Goal: Task Accomplishment & Management: Complete application form

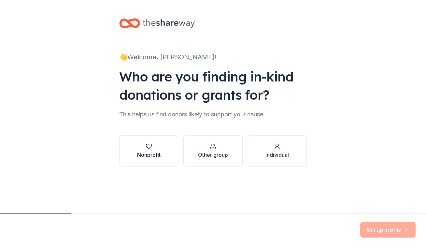
click at [148, 141] on button "Nonprofit" at bounding box center [148, 150] width 59 height 31
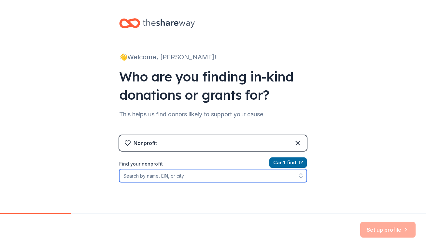
click at [177, 178] on input "Find your nonprofit" at bounding box center [213, 175] width 188 height 13
type input "intersection for the arts"
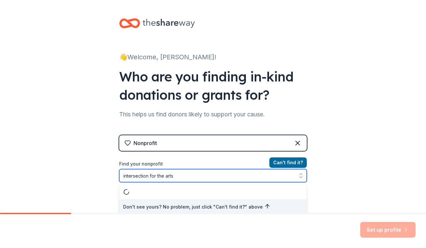
scroll to position [2, 0]
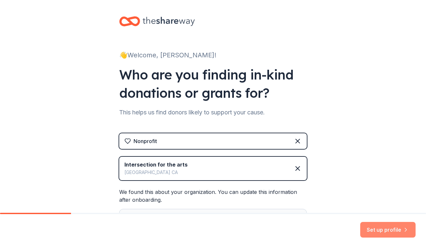
click at [383, 227] on button "Set up profile" at bounding box center [387, 230] width 55 height 16
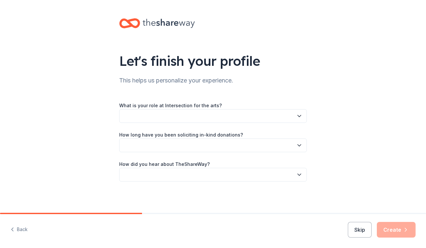
click at [300, 116] on icon "button" at bounding box center [299, 116] width 7 height 7
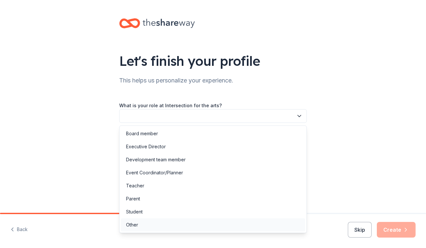
click at [138, 224] on div "Other" at bounding box center [213, 224] width 184 height 13
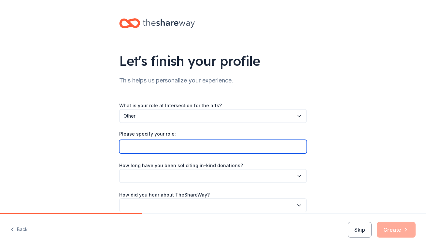
click at [167, 146] on input "Please specify your role:" at bounding box center [213, 147] width 188 height 14
type input "We are a member organization, they are our fiscal sponsor"
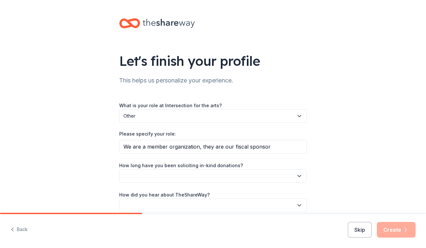
click at [164, 173] on button "button" at bounding box center [213, 176] width 188 height 14
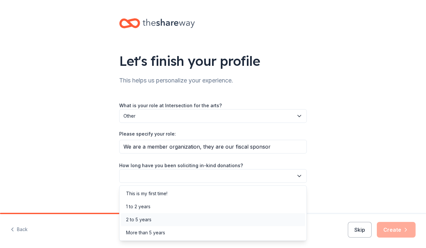
click at [150, 220] on div "2 to 5 years" at bounding box center [138, 220] width 25 height 8
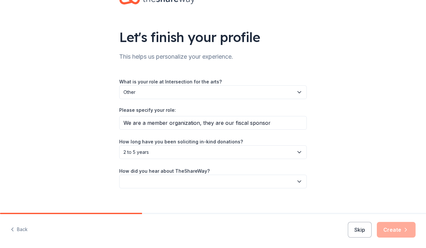
scroll to position [25, 0]
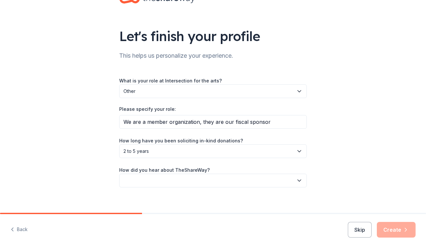
click at [226, 180] on button "button" at bounding box center [213, 181] width 188 height 14
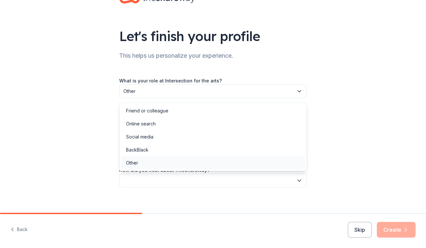
click at [144, 164] on div "Other" at bounding box center [213, 162] width 184 height 13
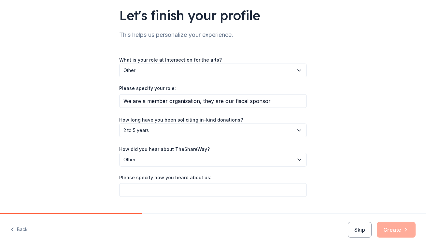
scroll to position [61, 0]
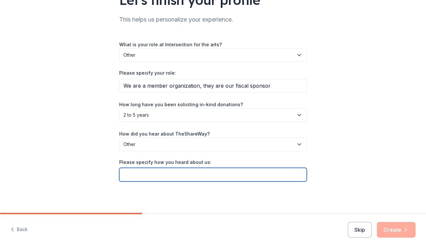
click at [207, 178] on input "Please specify how you heard about us:" at bounding box center [213, 175] width 188 height 14
type input "GIVEBUTTER"
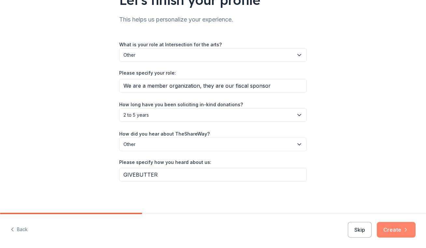
click at [401, 229] on button "Create" at bounding box center [396, 230] width 39 height 16
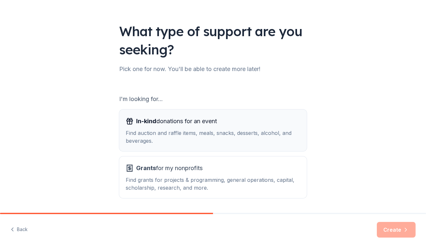
scroll to position [50, 0]
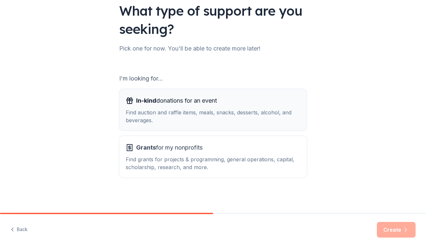
click at [244, 114] on div "Find auction and raffle items, meals, snacks, desserts, alcohol, and beverages." at bounding box center [213, 117] width 175 height 16
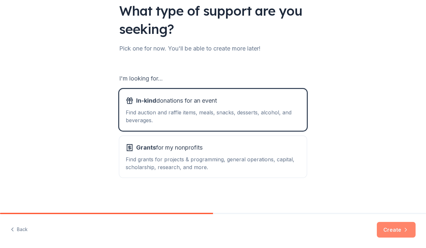
click at [393, 231] on button "Create" at bounding box center [396, 230] width 39 height 16
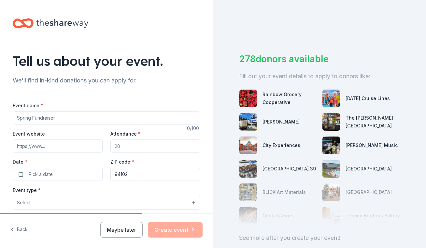
click at [60, 119] on input "Event name *" at bounding box center [107, 117] width 188 height 13
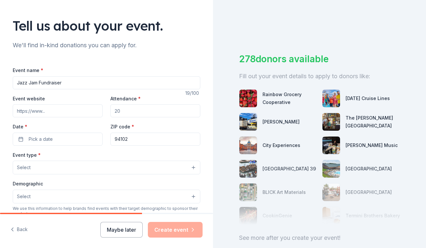
scroll to position [38, 0]
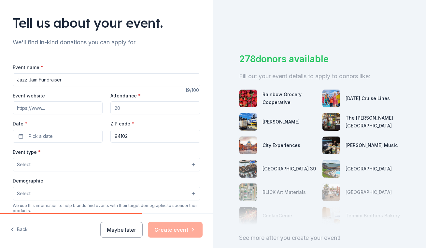
type input "Jazz Jam Fundraiser"
click at [56, 109] on input "Event website" at bounding box center [58, 107] width 90 height 13
paste input "[URL][DOMAIN_NAME][DATE]"
type input "[URL][DOMAIN_NAME][DATE]"
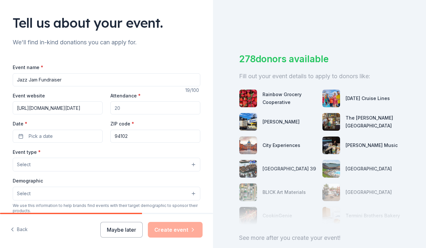
click at [129, 109] on input "Attendance *" at bounding box center [155, 107] width 90 height 13
type input "125"
click at [80, 135] on button "Pick a date" at bounding box center [58, 136] width 90 height 13
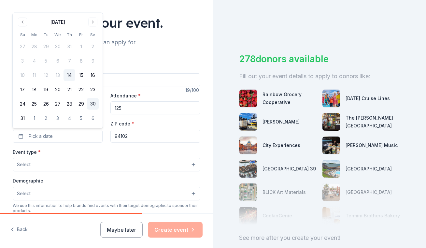
click at [93, 105] on button "30" at bounding box center [93, 104] width 12 height 12
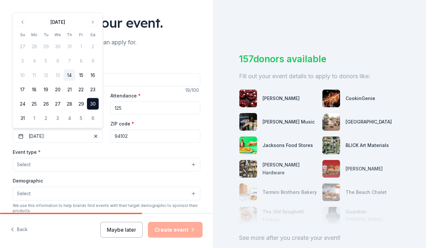
click at [89, 163] on button "Select" at bounding box center [107, 165] width 188 height 14
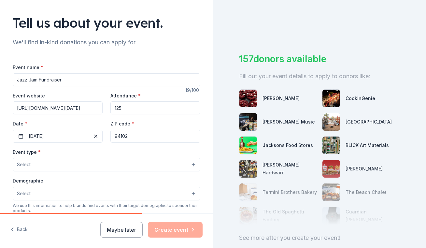
click at [73, 168] on button "Select" at bounding box center [107, 165] width 188 height 14
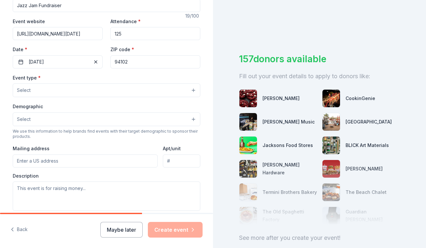
scroll to position [118, 0]
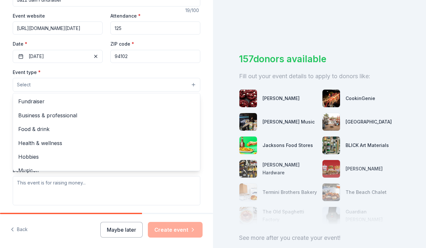
click at [65, 83] on button "Select" at bounding box center [107, 85] width 188 height 14
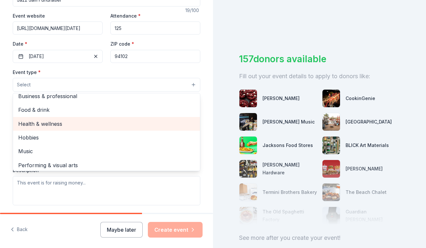
scroll to position [22, 0]
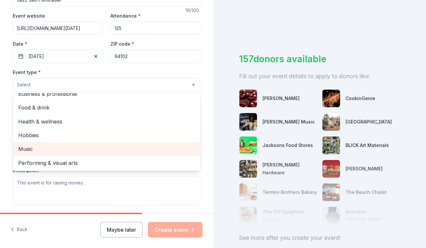
click at [33, 153] on span "Music" at bounding box center [106, 149] width 177 height 8
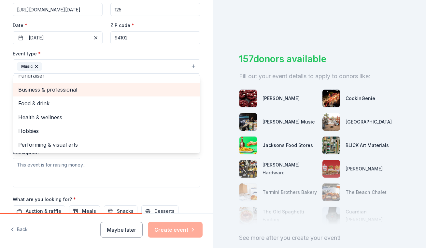
scroll to position [139, 0]
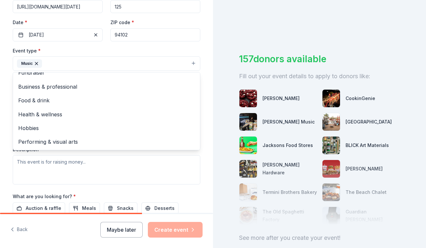
click at [120, 168] on div "Event type * Music Fundraiser Business & professional Food & drink Health & wel…" at bounding box center [107, 116] width 188 height 138
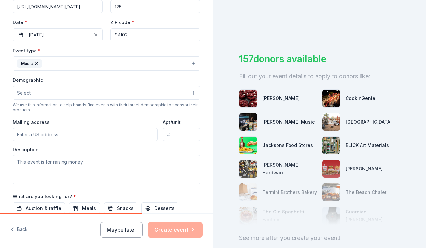
click at [103, 93] on button "Select" at bounding box center [107, 93] width 188 height 14
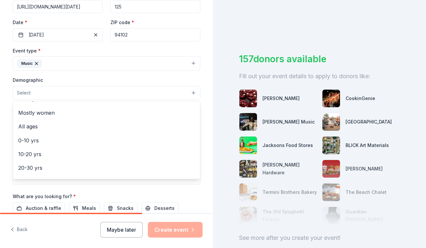
scroll to position [0, 0]
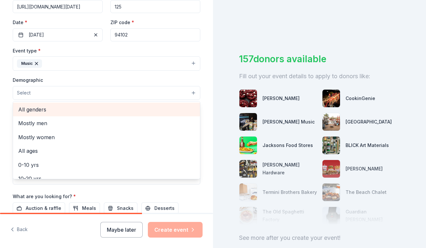
click at [55, 109] on span "All genders" at bounding box center [106, 109] width 177 height 8
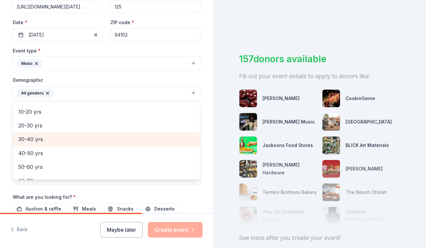
scroll to position [38, 0]
click at [53, 139] on span "20-30 yrs" at bounding box center [106, 141] width 177 height 8
click at [47, 141] on span "30-40 yrs" at bounding box center [106, 141] width 177 height 8
click at [43, 142] on span "40-50 yrs" at bounding box center [106, 141] width 177 height 8
click at [43, 144] on span "50-60 yrs" at bounding box center [106, 141] width 177 height 8
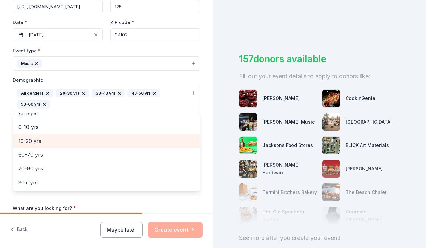
scroll to position [36, 0]
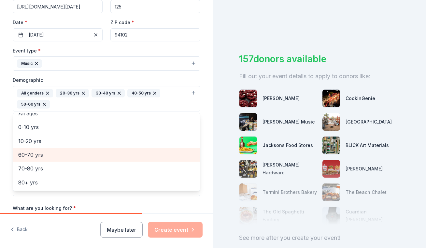
click at [40, 153] on span "60-70 yrs" at bounding box center [106, 155] width 177 height 8
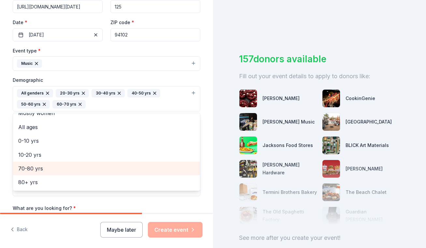
click at [37, 171] on span "70-80 yrs" at bounding box center [106, 168] width 177 height 8
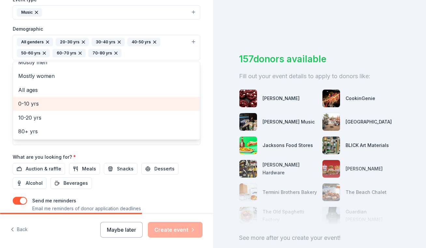
scroll to position [194, 0]
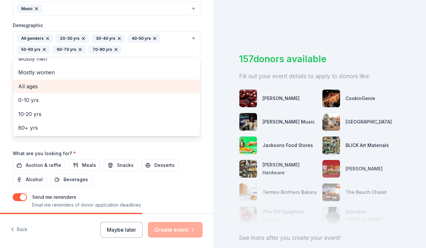
click at [36, 86] on span "All ages" at bounding box center [106, 86] width 177 height 8
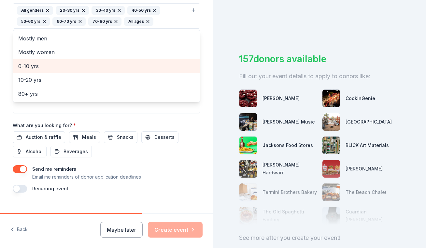
scroll to position [230, 0]
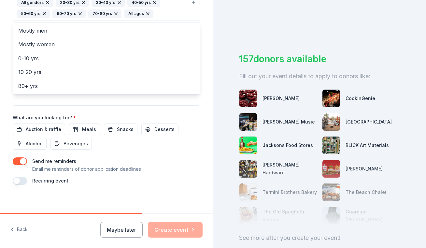
click at [35, 130] on div "Event name * Jazz Jam Fundraiser 19 /100 Event website [URL][DOMAIN_NAME][DATE]…" at bounding box center [107, 27] width 188 height 313
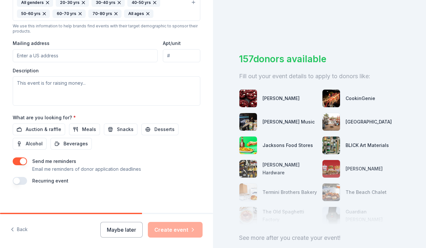
scroll to position [226, 0]
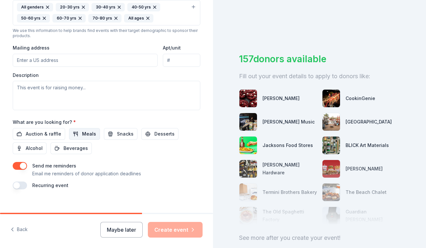
click at [90, 135] on span "Meals" at bounding box center [89, 134] width 14 height 8
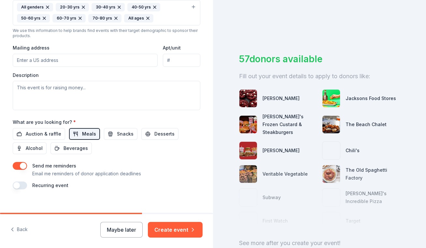
click at [90, 136] on span "Meals" at bounding box center [89, 134] width 14 height 8
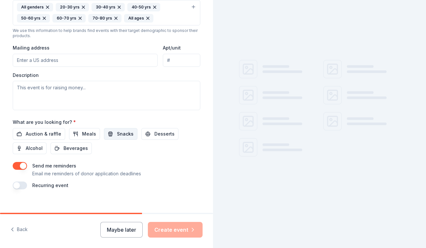
click at [121, 135] on span "Snacks" at bounding box center [125, 134] width 17 height 8
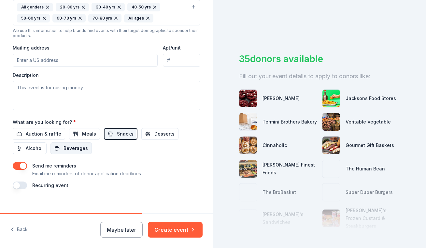
click at [85, 147] on span "Beverages" at bounding box center [76, 148] width 24 height 8
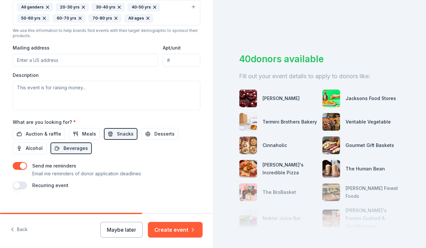
scroll to position [233, 0]
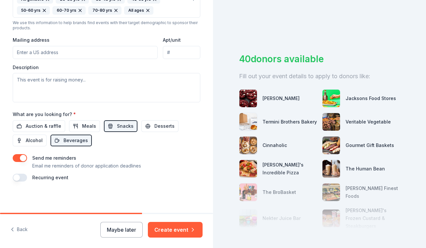
click at [24, 177] on button "button" at bounding box center [20, 178] width 14 height 8
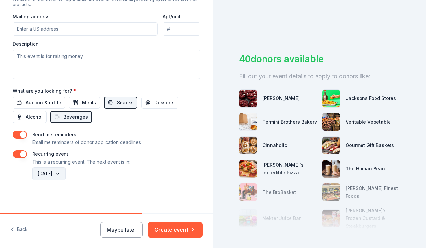
click at [66, 176] on button "[DATE]" at bounding box center [49, 173] width 34 height 13
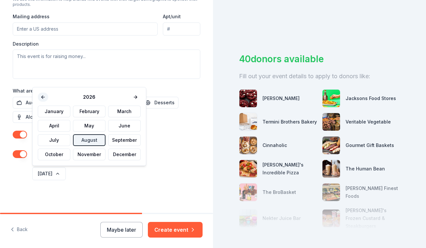
click at [43, 98] on button at bounding box center [43, 97] width 10 height 9
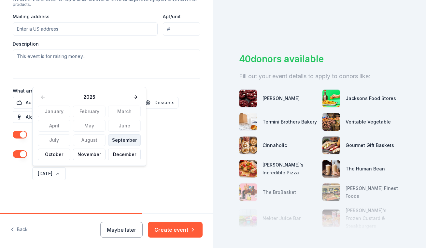
click at [115, 139] on button "September" at bounding box center [124, 140] width 33 height 12
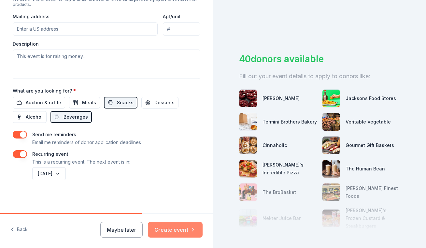
click at [171, 233] on button "Create event" at bounding box center [175, 230] width 55 height 16
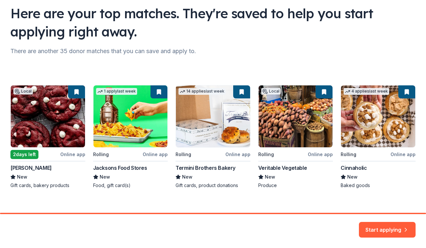
scroll to position [55, 0]
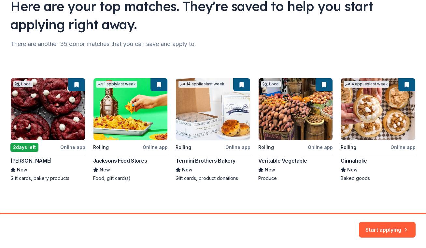
click at [233, 134] on div "Local 2 days left Online app [PERSON_NAME] New Gift cards, bakery products 1 ap…" at bounding box center [212, 130] width 405 height 104
click at [241, 85] on div "Local 2 days left Online app [PERSON_NAME] New Gift cards, bakery products 1 ap…" at bounding box center [212, 130] width 405 height 104
click at [393, 224] on button "Start applying" at bounding box center [387, 226] width 57 height 16
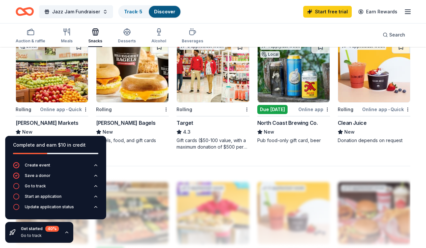
scroll to position [443, 0]
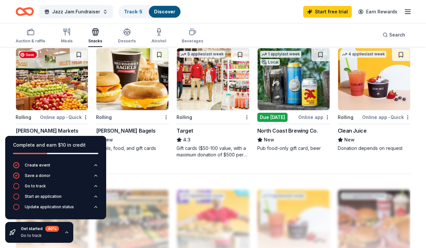
click at [65, 90] on img at bounding box center [52, 79] width 72 height 62
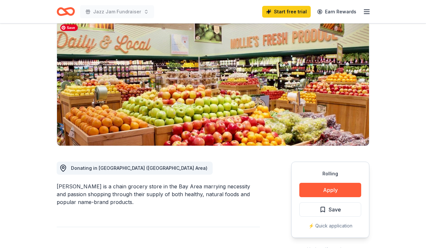
scroll to position [52, 0]
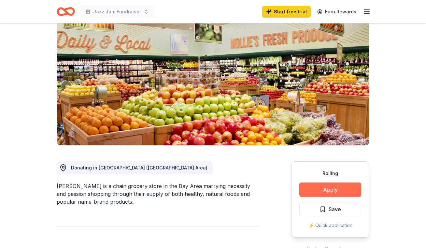
click at [335, 190] on button "Apply" at bounding box center [330, 189] width 62 height 14
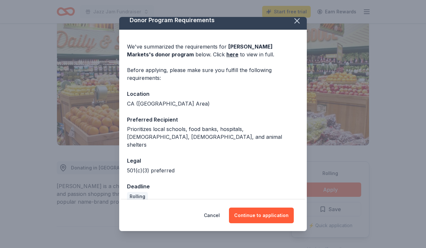
scroll to position [7, 0]
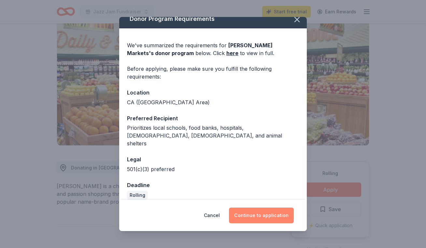
click at [256, 215] on button "Continue to application" at bounding box center [261, 216] width 65 height 16
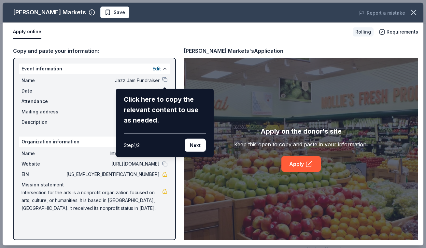
click at [165, 79] on div "Mollie Stone's Markets Save Report a mistake Apply online Rolling Requirements …" at bounding box center [213, 124] width 421 height 243
click at [192, 146] on button "Next" at bounding box center [195, 145] width 21 height 13
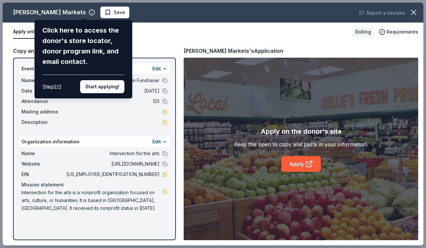
click at [108, 13] on div "Mollie Stone's Markets Click here to access the donor's store locator, donor pr…" at bounding box center [213, 124] width 421 height 243
click at [106, 80] on button "Start applying!" at bounding box center [102, 86] width 44 height 13
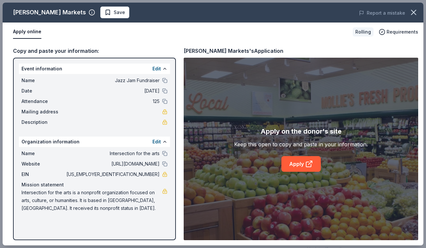
click at [107, 16] on div "Mollie Stone's Markets Save Report a mistake Apply online Rolling Requirements …" at bounding box center [213, 124] width 421 height 243
click at [97, 11] on div "Mollie Stone's Markets Save Report a mistake Apply online Rolling Requirements …" at bounding box center [213, 124] width 421 height 243
click at [163, 81] on button at bounding box center [164, 80] width 5 height 5
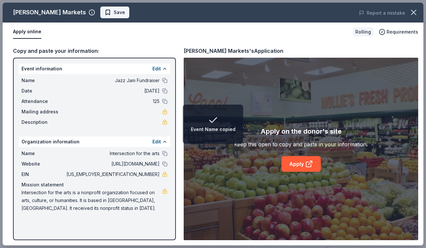
click at [114, 14] on span "Save" at bounding box center [119, 12] width 11 height 8
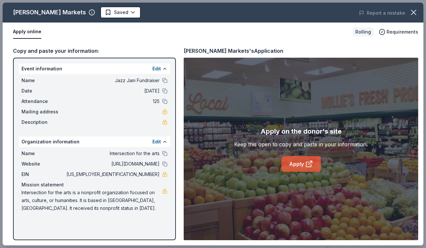
click at [299, 165] on link "Apply" at bounding box center [301, 164] width 39 height 16
